Goal: Find specific page/section: Find specific page/section

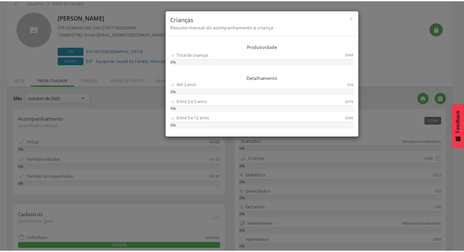
scroll to position [33, 0]
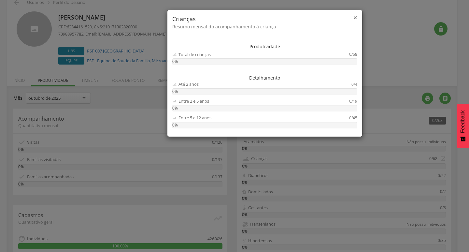
click at [354, 21] on span "×" at bounding box center [356, 17] width 4 height 9
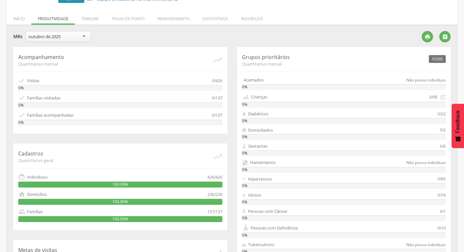
scroll to position [130, 0]
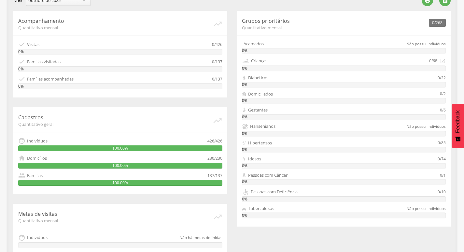
click at [271, 76] on div "Diabéticos" at bounding box center [340, 78] width 196 height 6
click at [257, 62] on div "Crianças" at bounding box center [259, 61] width 16 height 6
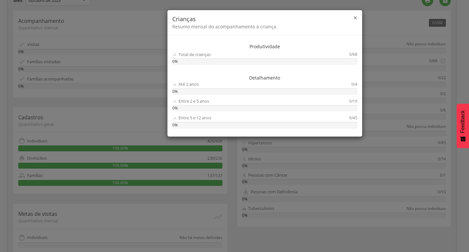
click at [357, 14] on span "×" at bounding box center [356, 17] width 4 height 9
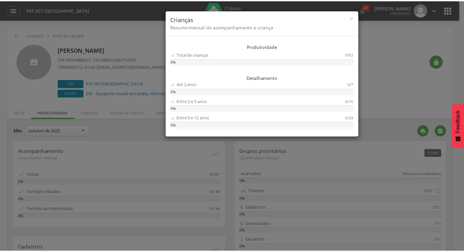
scroll to position [33, 0]
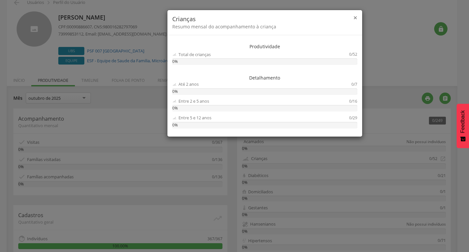
click at [355, 20] on span "×" at bounding box center [356, 17] width 4 height 9
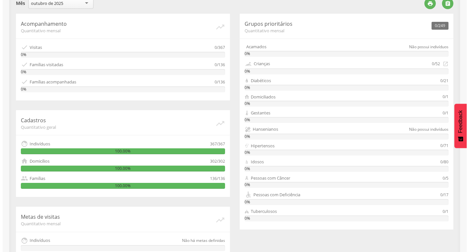
scroll to position [130, 0]
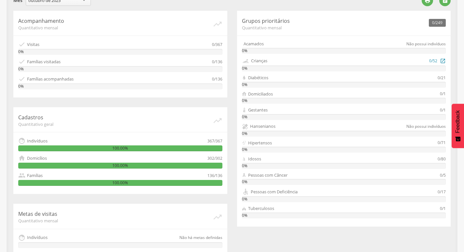
click at [256, 62] on div "Crianças" at bounding box center [259, 61] width 16 height 6
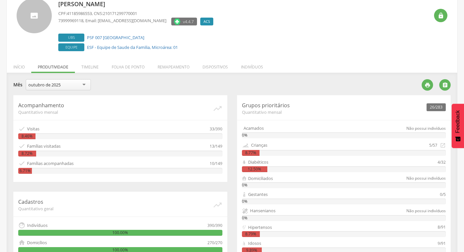
scroll to position [130, 0]
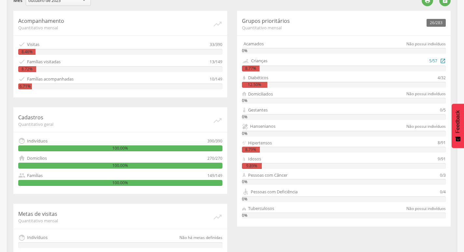
click at [267, 61] on div "Crianças" at bounding box center [259, 61] width 16 height 6
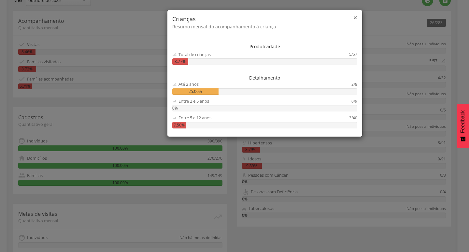
click at [356, 14] on span "×" at bounding box center [356, 17] width 4 height 9
